Goal: Transaction & Acquisition: Purchase product/service

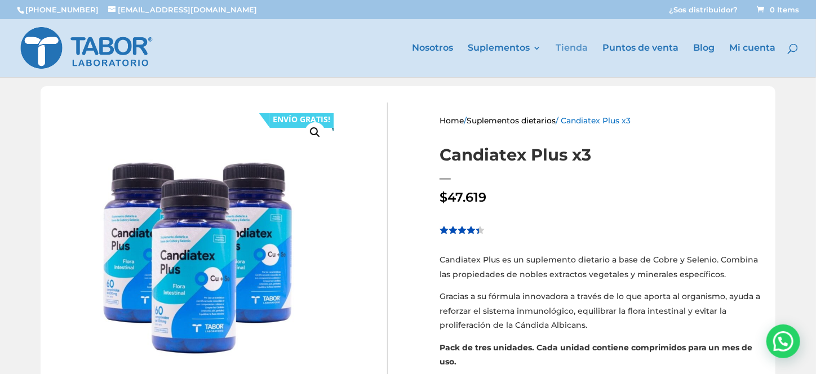
click at [563, 51] on link "Tienda" at bounding box center [572, 60] width 32 height 33
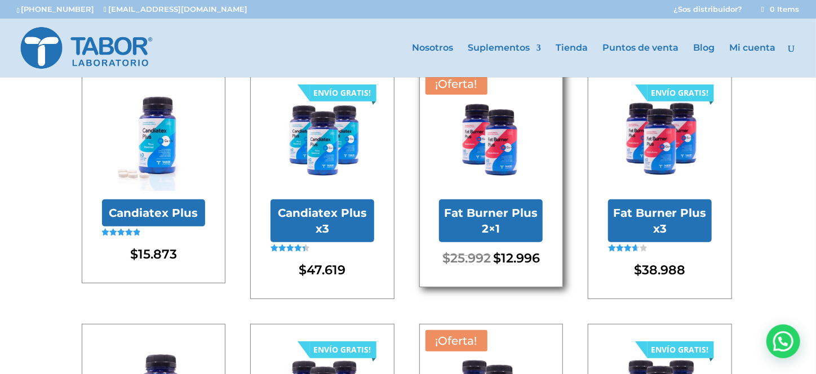
scroll to position [113, 0]
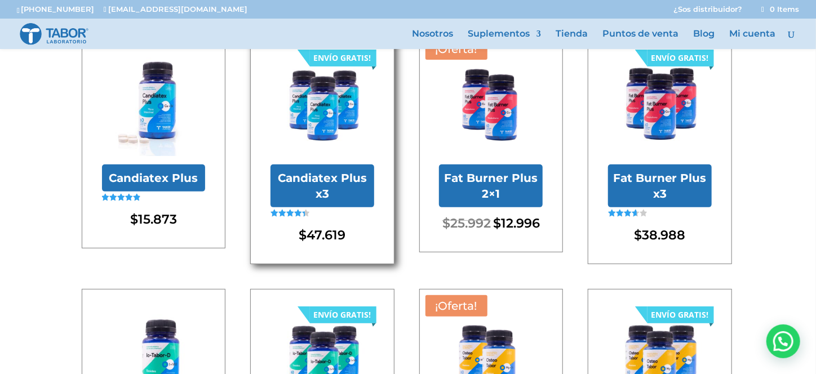
click at [302, 184] on h2 "Candiatex Plus x3" at bounding box center [323, 186] width 104 height 43
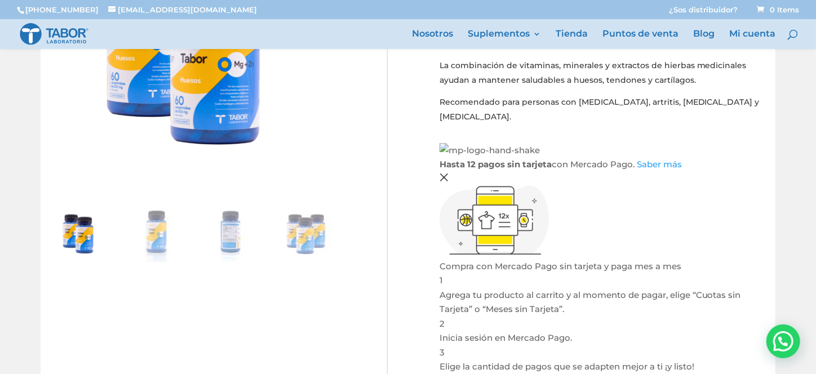
scroll to position [113, 0]
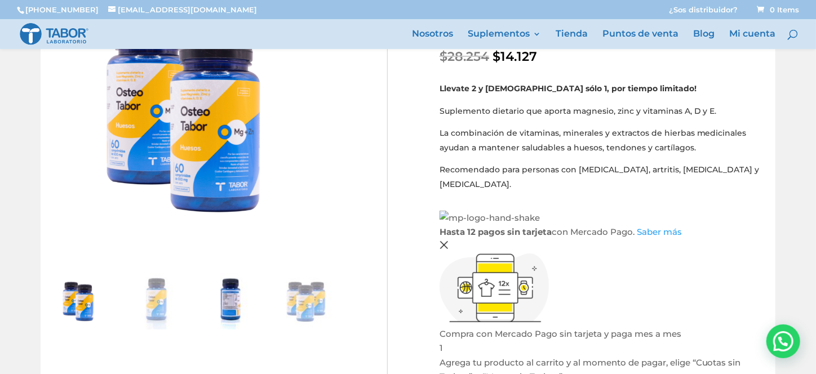
click at [222, 310] on img at bounding box center [230, 301] width 56 height 56
click at [313, 303] on img at bounding box center [305, 301] width 56 height 56
click at [232, 307] on img at bounding box center [230, 301] width 56 height 56
click at [223, 299] on img at bounding box center [230, 301] width 56 height 56
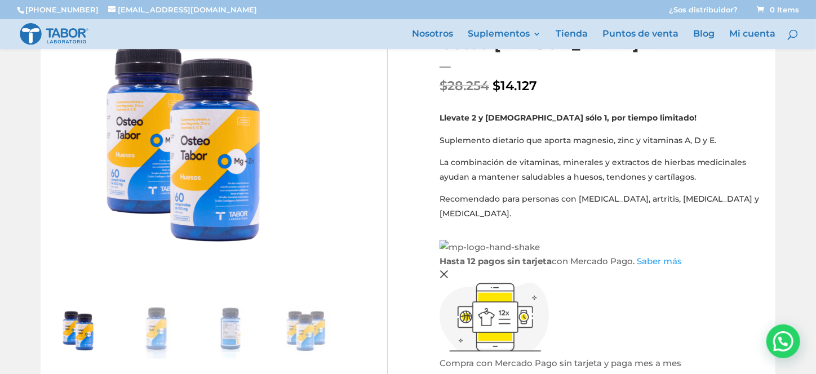
scroll to position [0, 0]
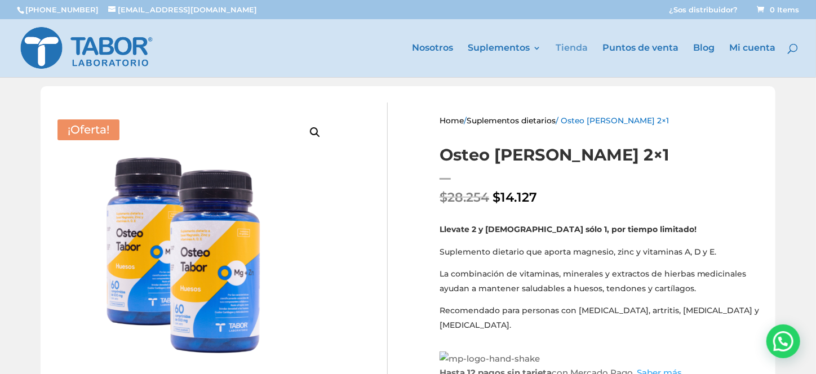
click at [586, 47] on link "Tienda" at bounding box center [572, 60] width 32 height 33
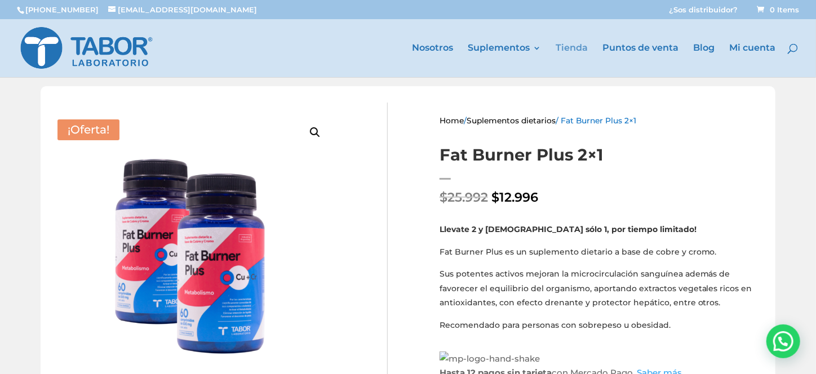
click at [579, 46] on link "Tienda" at bounding box center [572, 60] width 32 height 33
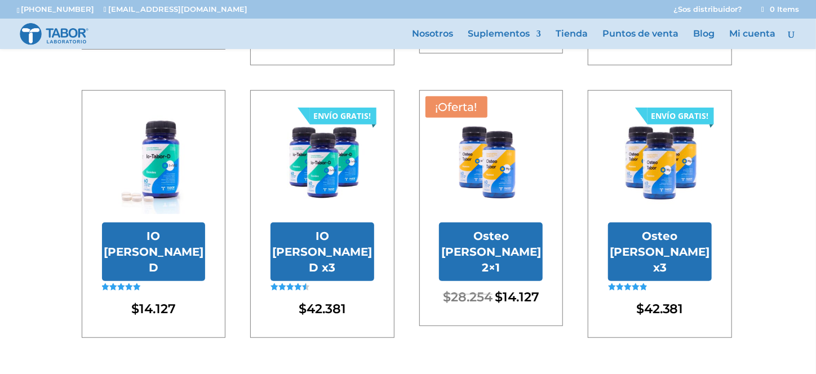
scroll to position [338, 0]
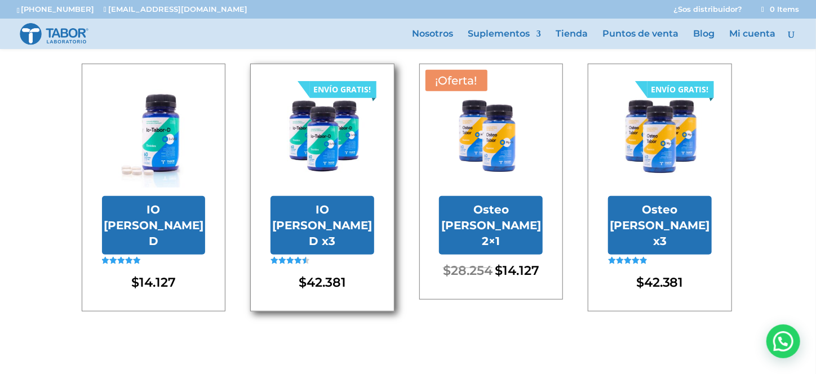
click at [292, 218] on h2 "IO [PERSON_NAME] D x3" at bounding box center [323, 225] width 104 height 59
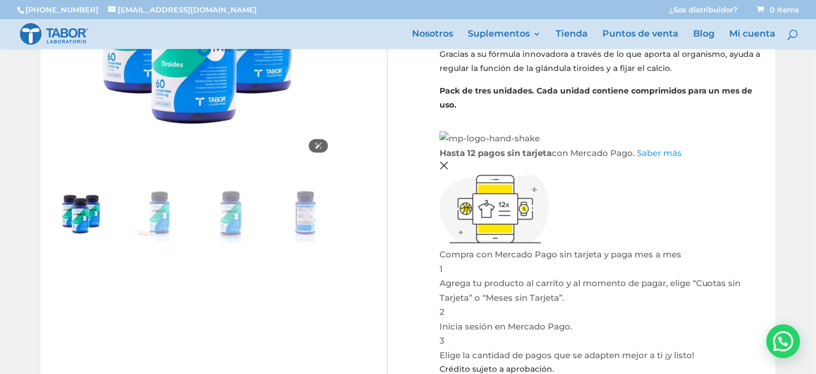
scroll to position [225, 0]
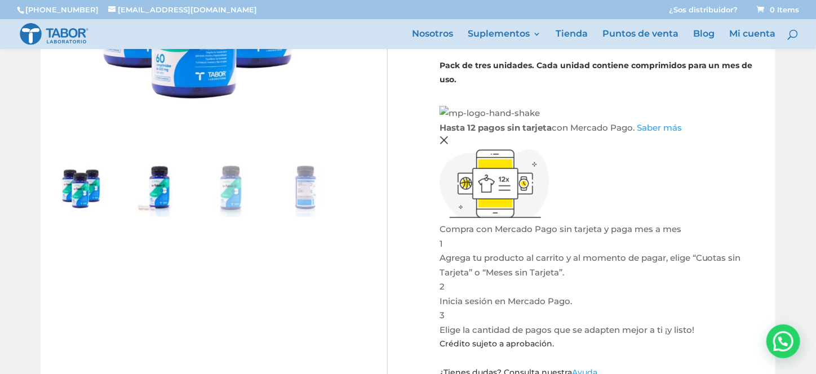
click at [150, 199] on img at bounding box center [155, 189] width 56 height 56
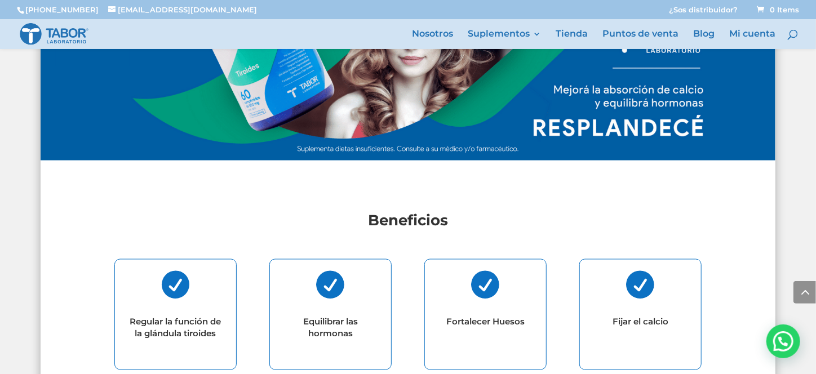
scroll to position [845, 0]
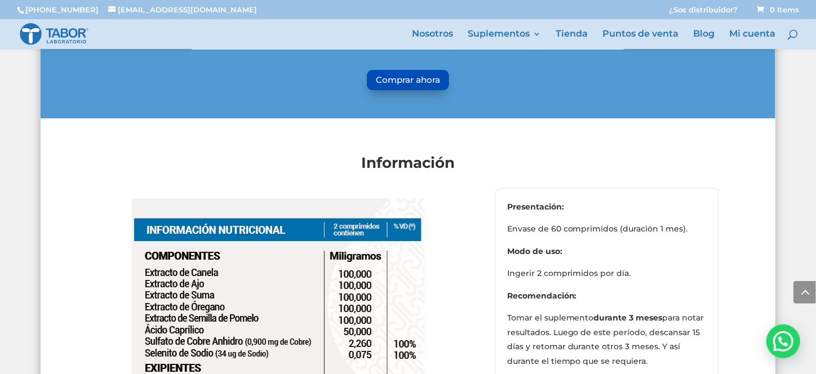
scroll to position [2029, 0]
